Goal: Transaction & Acquisition: Purchase product/service

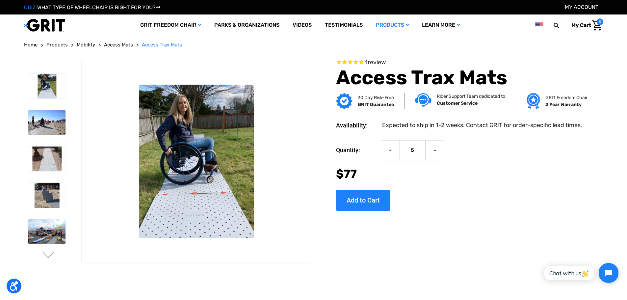
drag, startPoint x: 0, startPoint y: 0, endPoint x: 239, endPoint y: 102, distance: 260.3
click at [239, 102] on img at bounding box center [196, 161] width 229 height 153
click at [46, 131] on img at bounding box center [46, 122] width 37 height 25
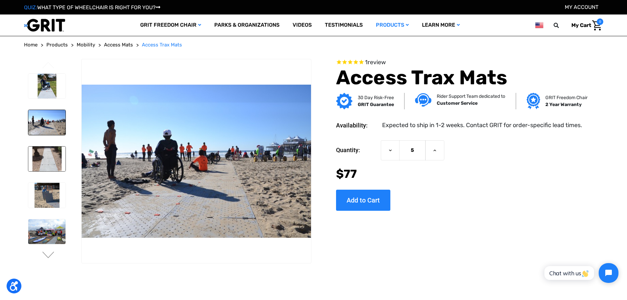
click at [44, 152] on img at bounding box center [46, 159] width 37 height 25
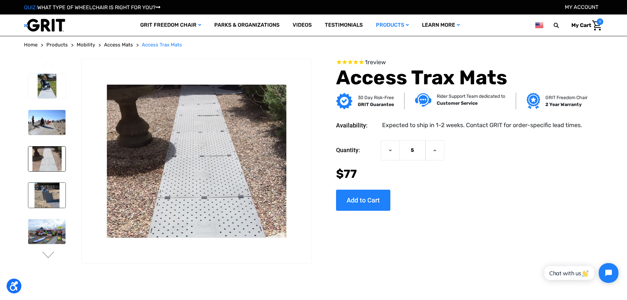
click at [46, 196] on img at bounding box center [46, 195] width 37 height 25
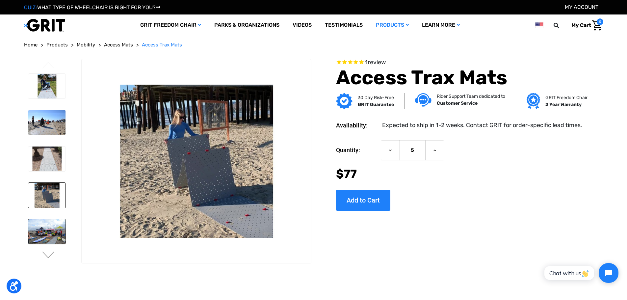
click at [49, 235] on img at bounding box center [46, 231] width 37 height 25
